Goal: Communication & Community: Answer question/provide support

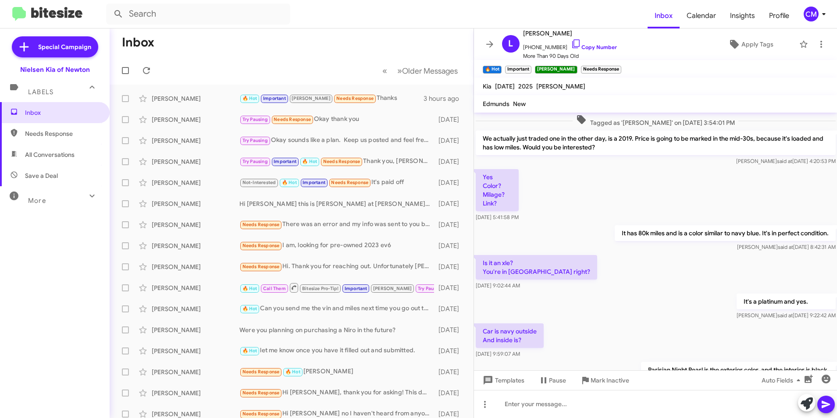
scroll to position [641, 0]
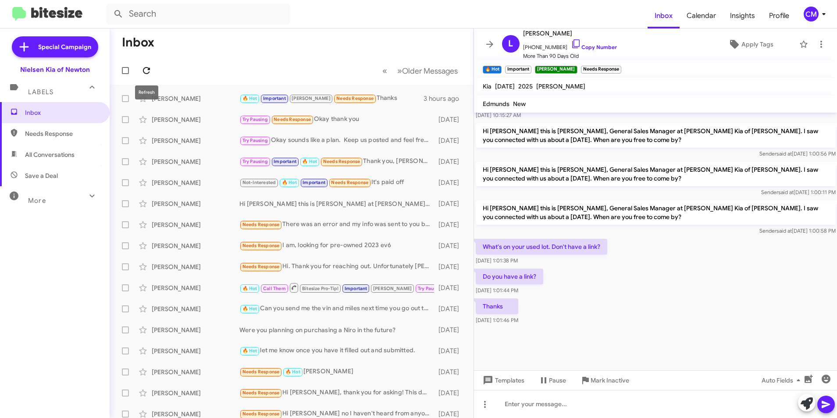
click at [154, 67] on span at bounding box center [147, 70] width 18 height 11
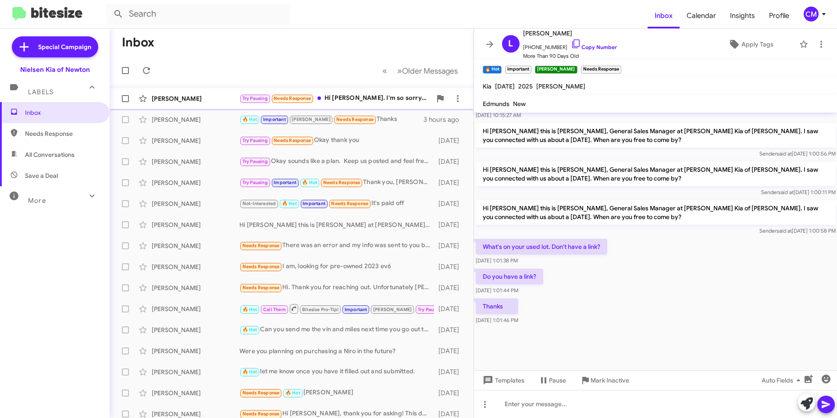
click at [185, 94] on div "[PERSON_NAME]" at bounding box center [196, 98] width 88 height 9
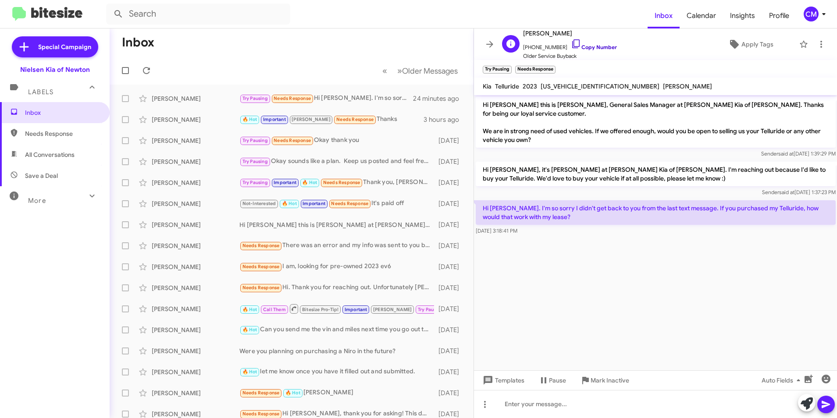
click at [571, 43] on icon at bounding box center [576, 44] width 11 height 11
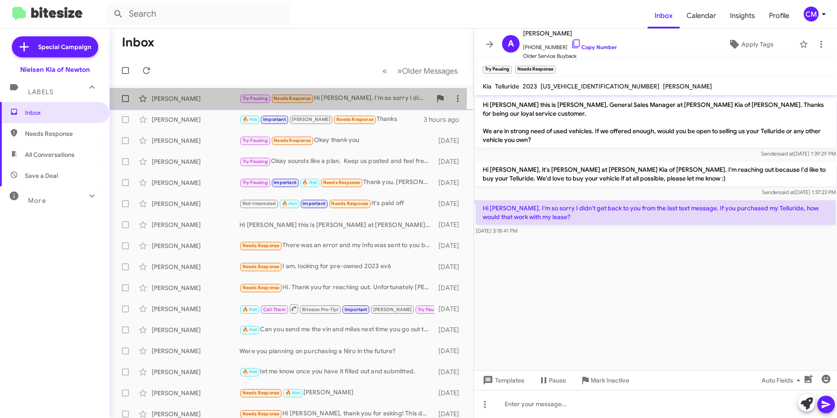
click at [172, 95] on div "[PERSON_NAME]" at bounding box center [196, 98] width 88 height 9
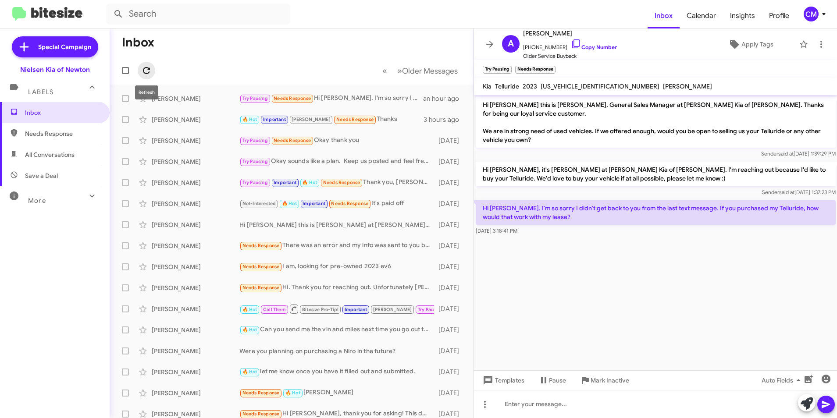
click at [143, 69] on icon at bounding box center [146, 70] width 11 height 11
click at [209, 98] on div "[PERSON_NAME]" at bounding box center [196, 98] width 88 height 9
click at [180, 112] on div "[PERSON_NAME] 🔥 Hot Important [PERSON_NAME] Needs Response Thanks 3 hours ago" at bounding box center [292, 120] width 350 height 18
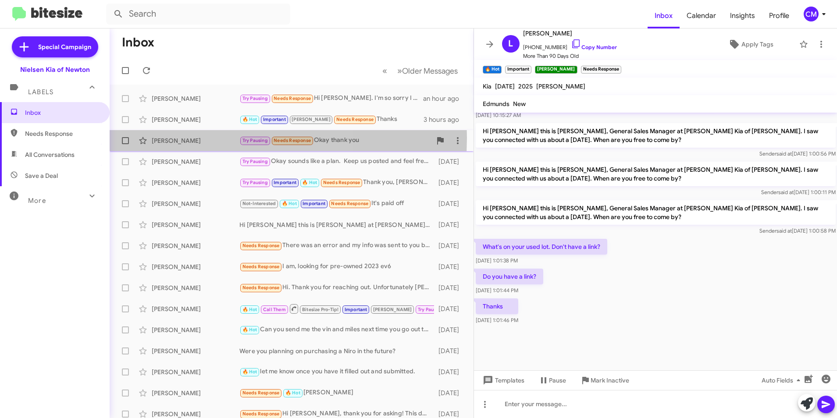
click at [187, 138] on div "[PERSON_NAME]" at bounding box center [196, 140] width 88 height 9
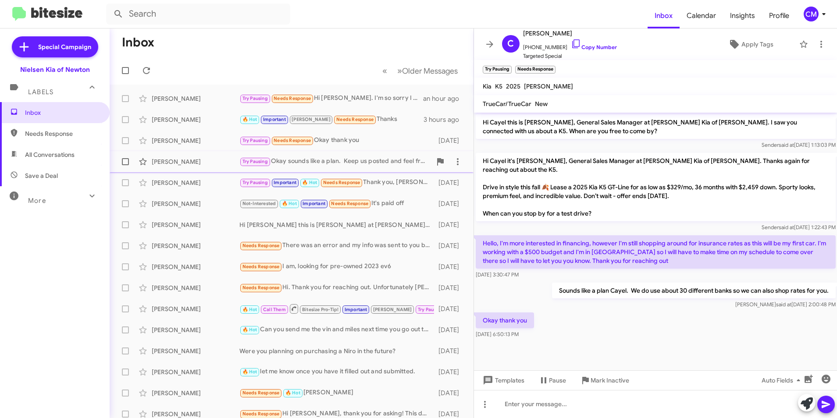
click at [199, 164] on div "[PERSON_NAME]" at bounding box center [196, 161] width 88 height 9
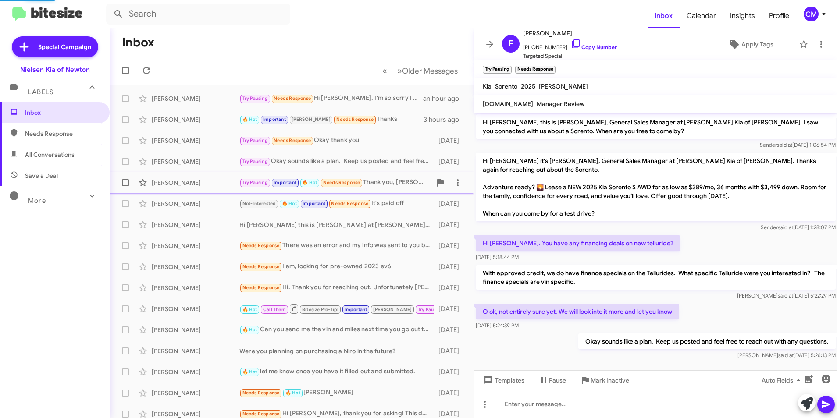
scroll to position [4, 0]
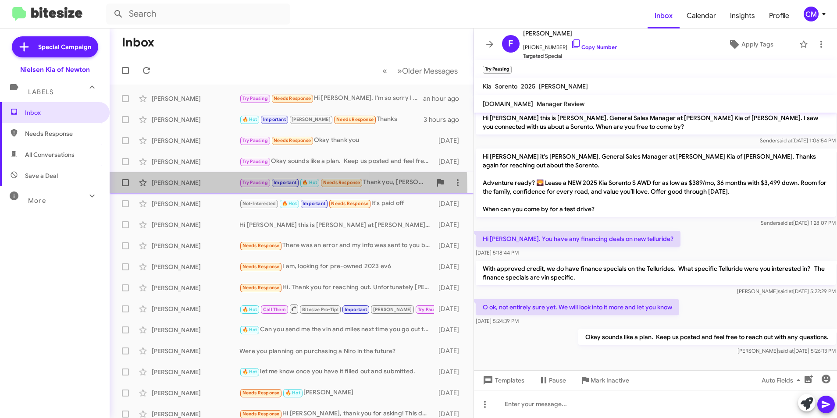
click at [195, 189] on div "[PERSON_NAME] Try Pausing Important 🔥 Hot Needs Response Thank you, [PERSON_NAM…" at bounding box center [292, 183] width 350 height 18
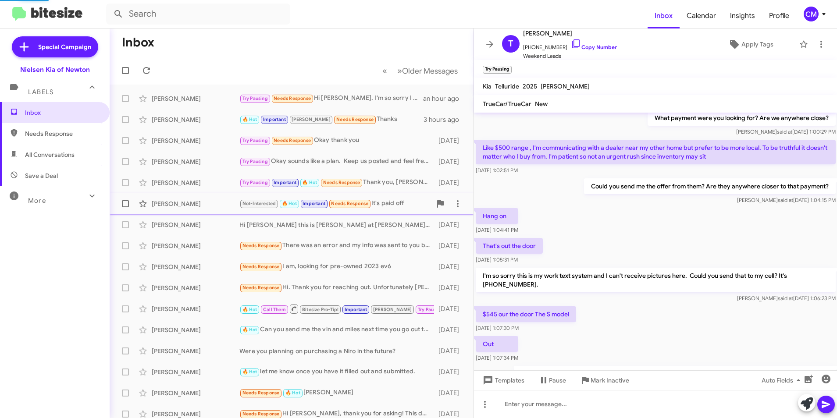
scroll to position [488, 0]
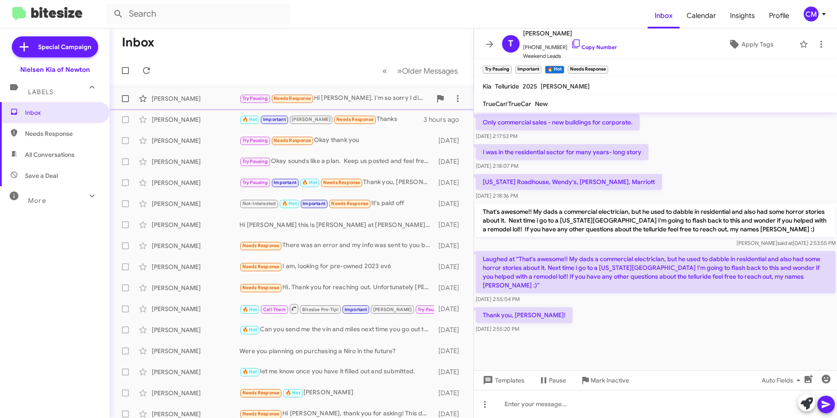
click at [195, 100] on div "[PERSON_NAME]" at bounding box center [196, 98] width 88 height 9
